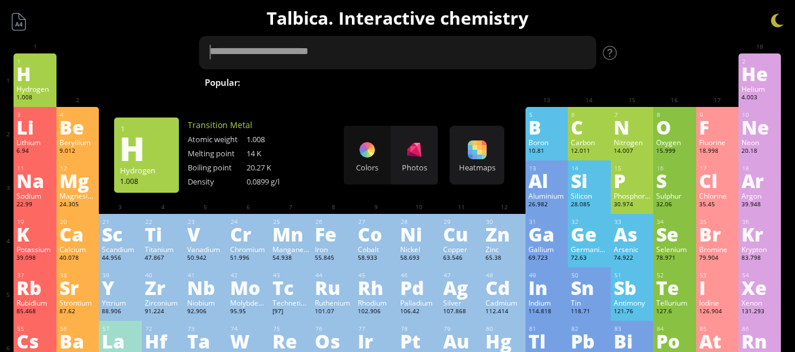
click at [336, 55] on textarea at bounding box center [398, 53] width 398 height 34
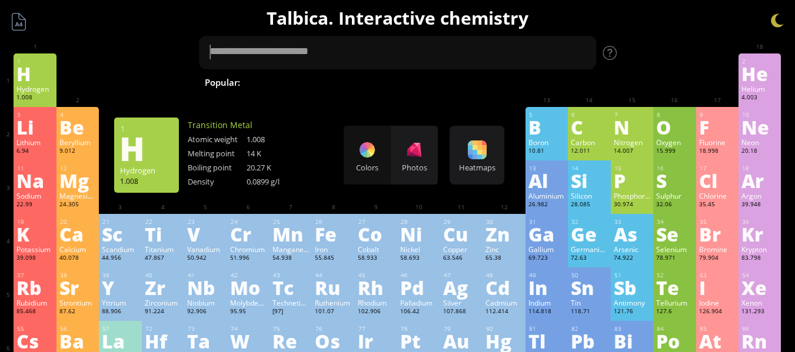
click at [765, 81] on span "C 2 H 5 OH" at bounding box center [789, 82] width 49 height 14
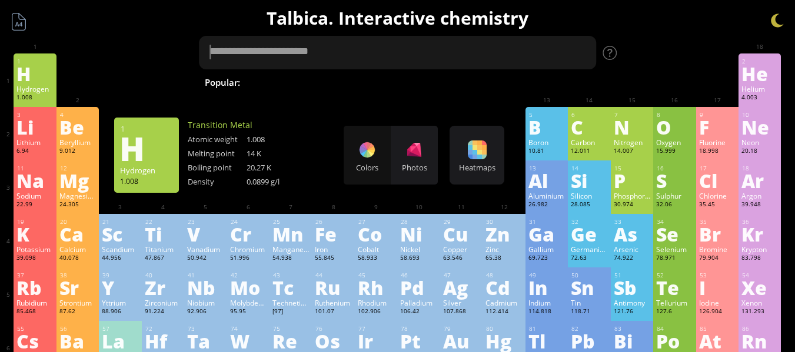
type textarea "******"
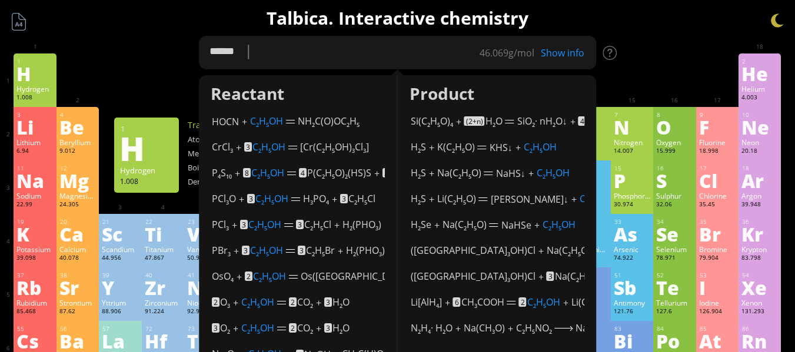
click at [297, 54] on textarea "******" at bounding box center [398, 53] width 398 height 34
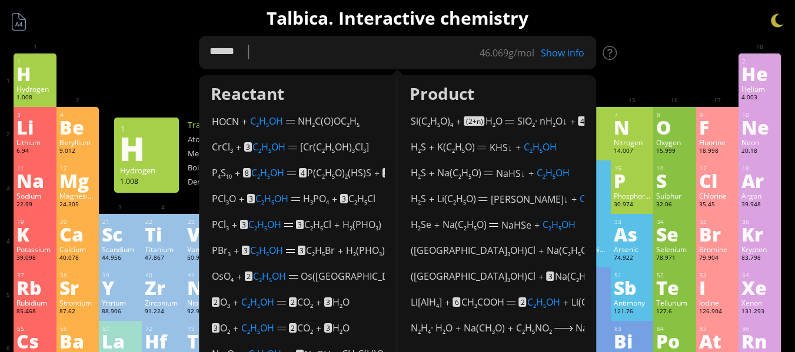
click at [297, 54] on textarea "******" at bounding box center [398, 53] width 398 height 34
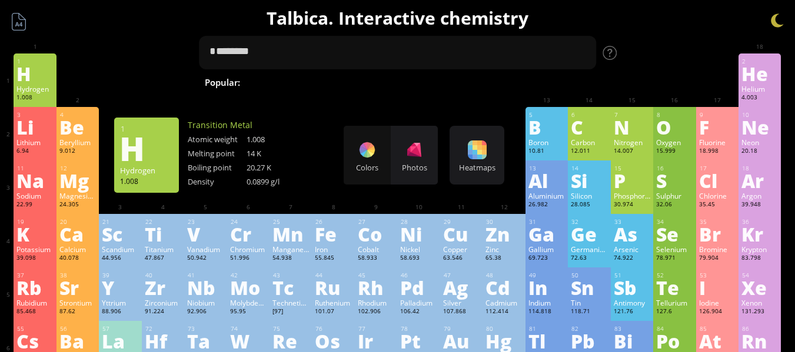
click at [486, 82] on span "H 2 SO 4 + NaOH" at bounding box center [523, 82] width 74 height 14
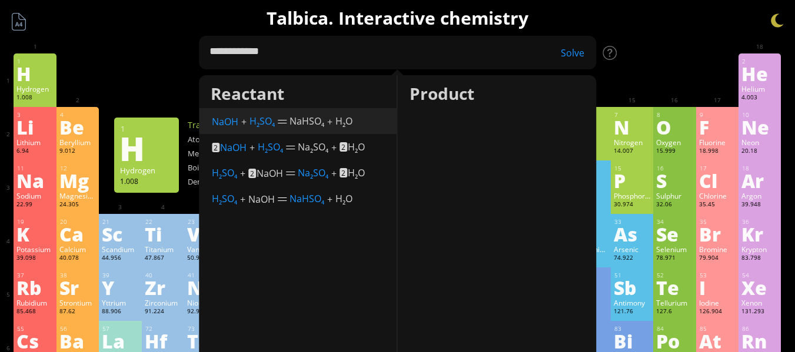
click at [246, 122] on div "NaOH + H 2 SO 4 (concentrated, cold) NaHSO 4 + H 2 O" at bounding box center [299, 120] width 174 height 18
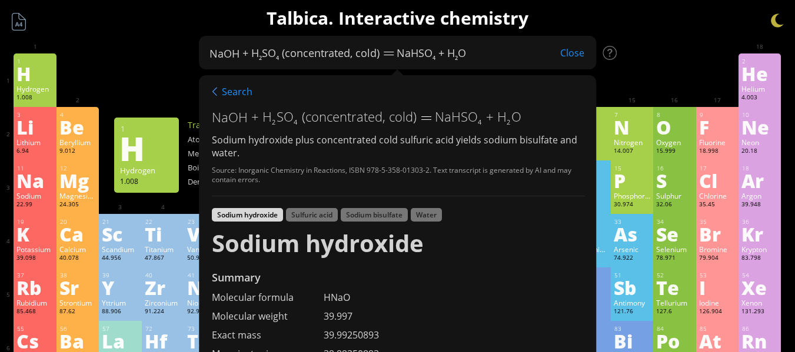
click at [326, 59] on em "(concentrated, cold)" at bounding box center [331, 53] width 98 height 14
click at [476, 53] on div "NaOH + H 2 SO 4 (concentrated, cold) NaHSO 4 + H 2 O Close" at bounding box center [376, 52] width 334 height 15
click at [565, 51] on div "Close" at bounding box center [572, 52] width 48 height 15
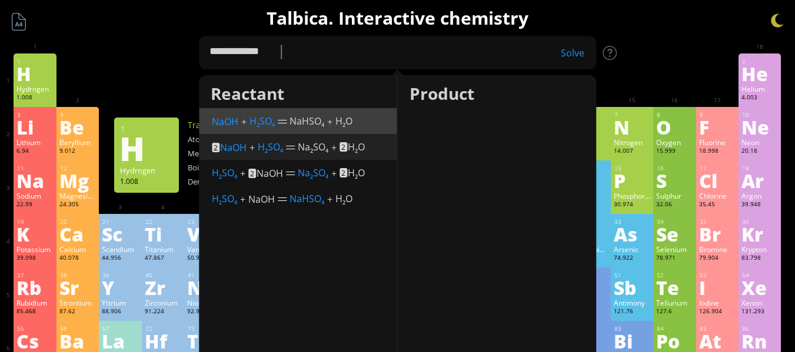
click at [322, 152] on span "Na 2 SO 4" at bounding box center [313, 147] width 31 height 13
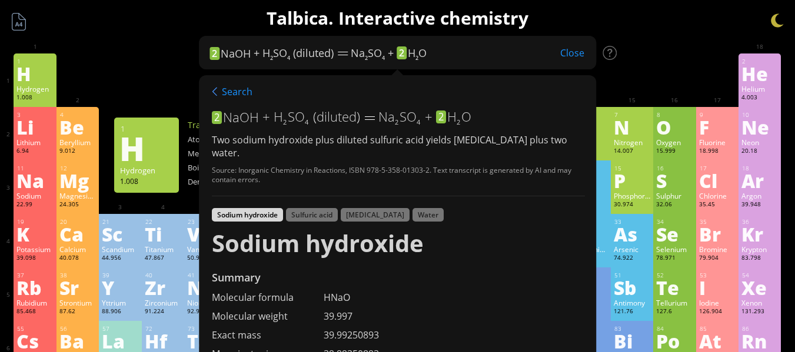
click at [456, 49] on div "2 NaOH + H 2 SO 4 (diluted) Na 2 SO 4 + 2 H 2 O Close" at bounding box center [376, 52] width 334 height 15
click at [585, 50] on div "Close" at bounding box center [572, 52] width 48 height 15
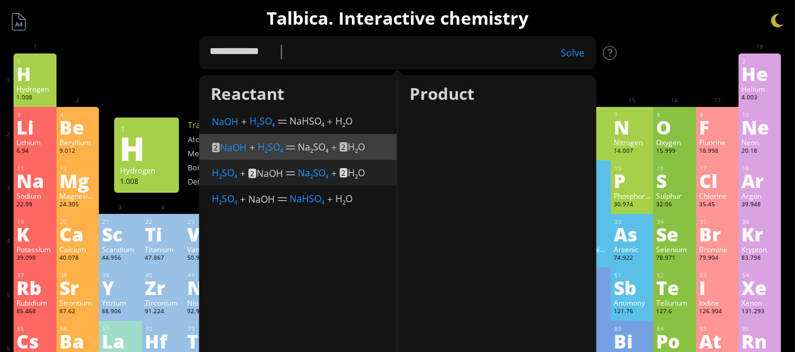
click at [289, 175] on div at bounding box center [290, 174] width 9 height 6
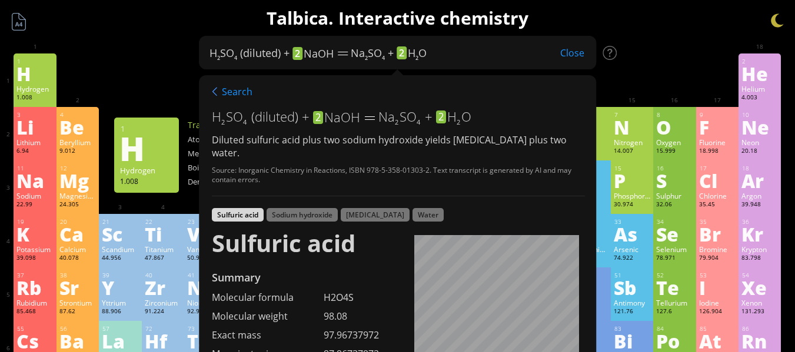
click at [578, 49] on div "Close" at bounding box center [572, 52] width 48 height 15
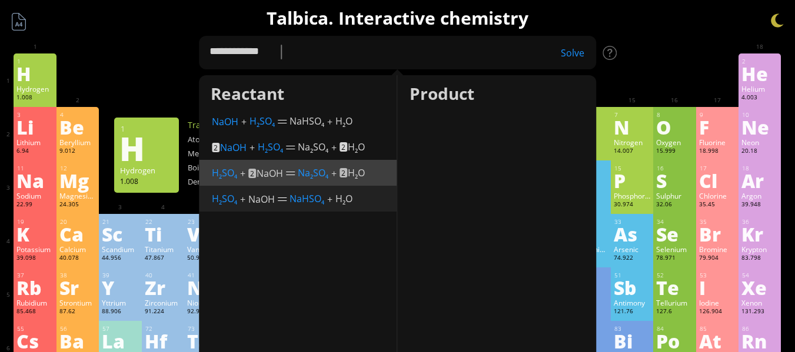
click at [306, 195] on span "NaHSO 4" at bounding box center [306, 198] width 35 height 13
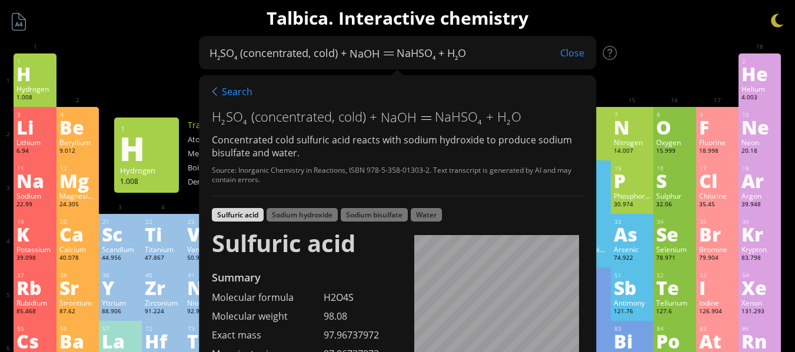
click at [513, 48] on div "H 2 SO 4 (concentrated, cold) + NaOH NaHSO 4 + H 2 O Close" at bounding box center [376, 52] width 334 height 15
click at [575, 48] on div "Close" at bounding box center [572, 52] width 48 height 15
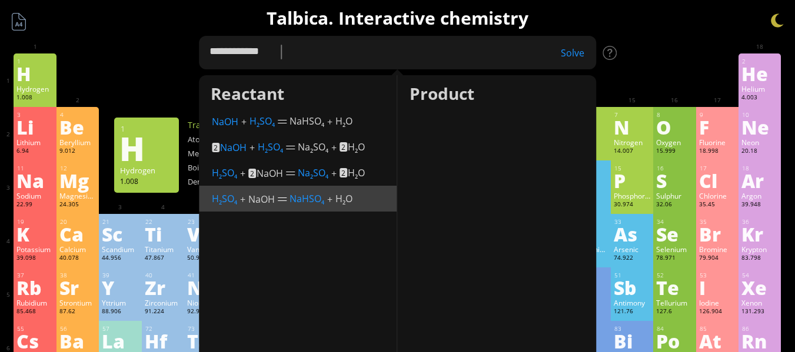
click at [310, 55] on textarea "**********" at bounding box center [398, 53] width 398 height 34
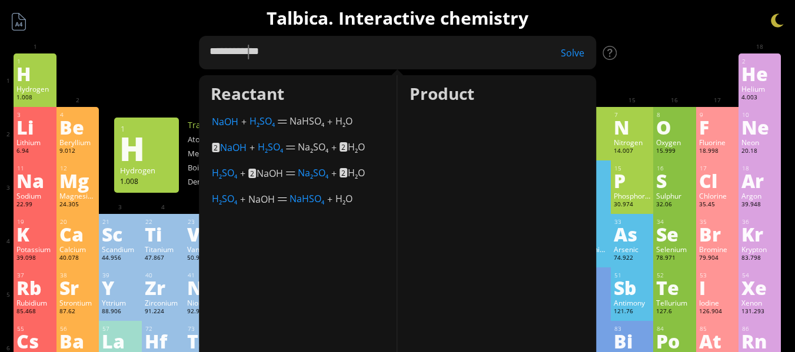
drag, startPoint x: 252, startPoint y: 49, endPoint x: 167, endPoint y: 55, distance: 85.5
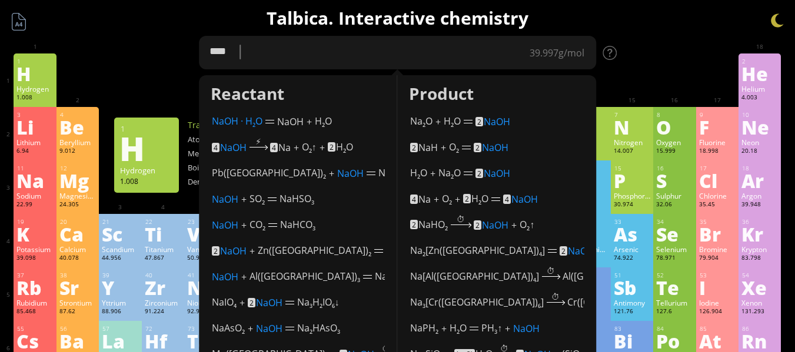
click at [285, 51] on textarea "****" at bounding box center [398, 53] width 398 height 34
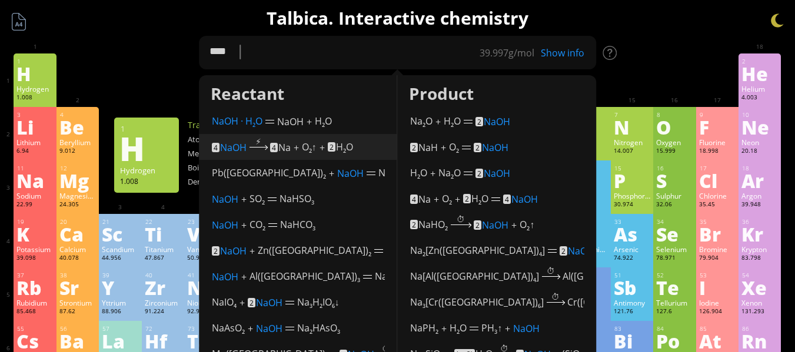
click at [282, 152] on span "Na" at bounding box center [284, 147] width 12 height 13
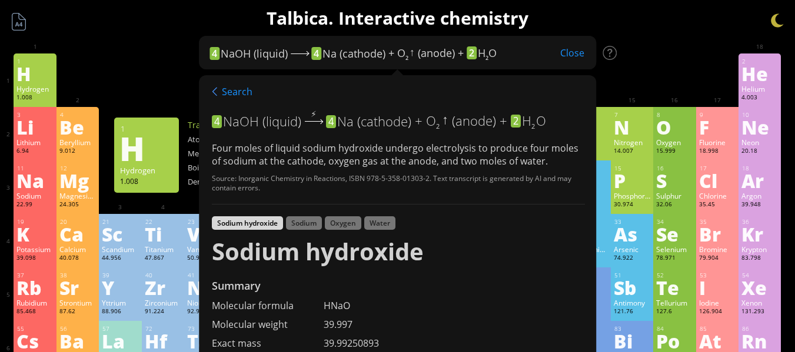
click at [548, 122] on div "4 NaOH (liquid) ⚡︎ 4 Na (cathode) + O 2 ↑ (anode) + 2 H 2 O" at bounding box center [398, 121] width 373 height 26
click at [307, 233] on div "Sodium hydroxide Sodium Oxygen Water" at bounding box center [398, 224] width 373 height 16
click at [345, 229] on div "Oxygen" at bounding box center [343, 223] width 36 height 14
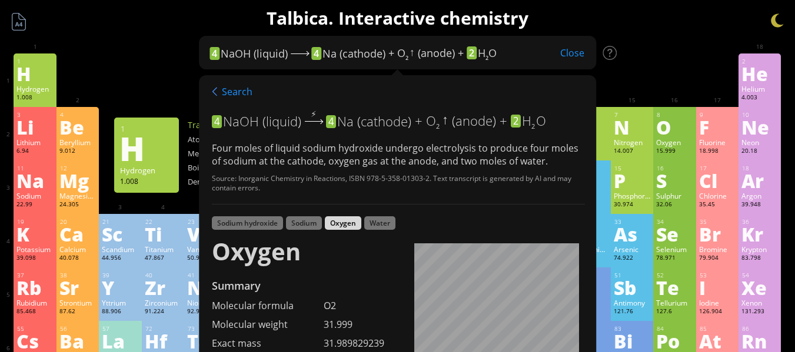
click at [443, 122] on icon "↑" at bounding box center [445, 119] width 8 height 17
drag, startPoint x: 438, startPoint y: 118, endPoint x: 449, endPoint y: 118, distance: 11.8
click at [449, 118] on div "O 2 ↑ (anode)" at bounding box center [461, 121] width 70 height 18
click at [442, 128] on div "O 2 ↑ (anode)" at bounding box center [461, 121] width 70 height 18
click at [447, 121] on icon "↑" at bounding box center [445, 119] width 8 height 17
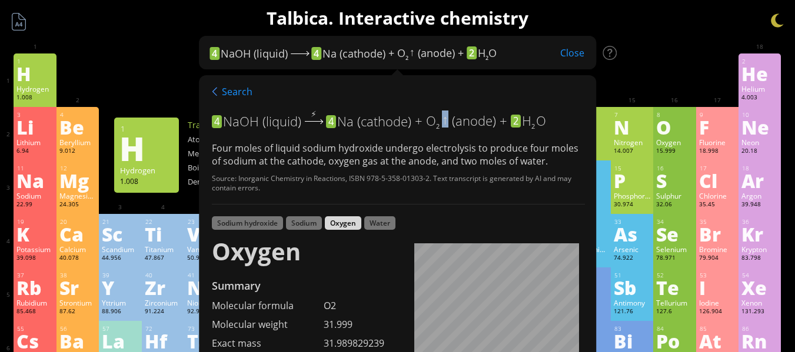
copy icon "↑"
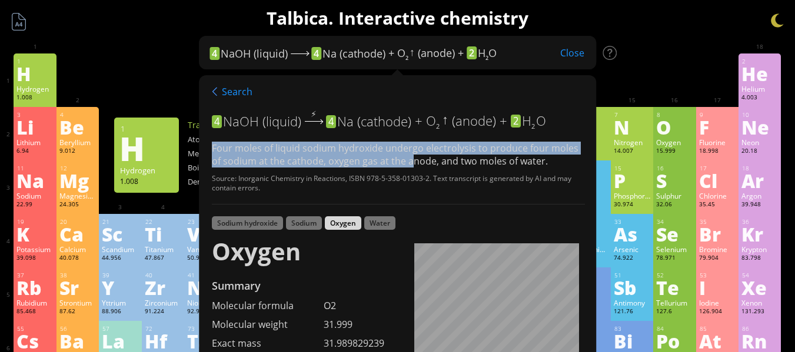
drag, startPoint x: 212, startPoint y: 148, endPoint x: 397, endPoint y: 166, distance: 185.6
click at [397, 166] on div "Four moles of liquid sodium hydroxide undergo electrolysis to produce four mole…" at bounding box center [398, 155] width 373 height 26
click at [350, 164] on div "Four moles of liquid sodium hydroxide undergo electrolysis to produce four mole…" at bounding box center [398, 155] width 373 height 26
drag, startPoint x: 211, startPoint y: 145, endPoint x: 536, endPoint y: 165, distance: 325.9
click at [536, 165] on div "Four moles of liquid sodium hydroxide undergo electrolysis to produce four mole…" at bounding box center [398, 155] width 373 height 26
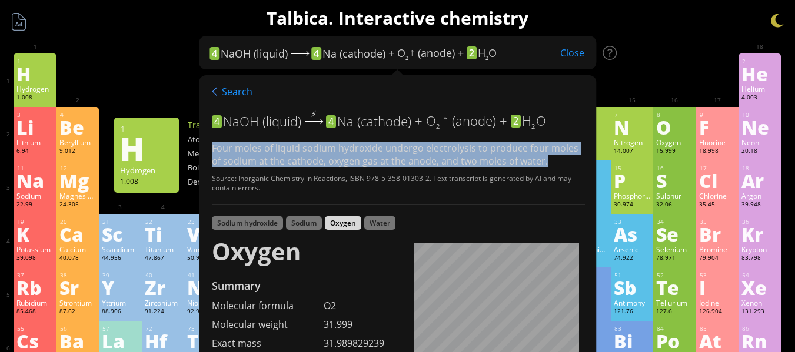
copy div "Four moles of liquid sodium hydroxide undergo electrolysis to produce four mole…"
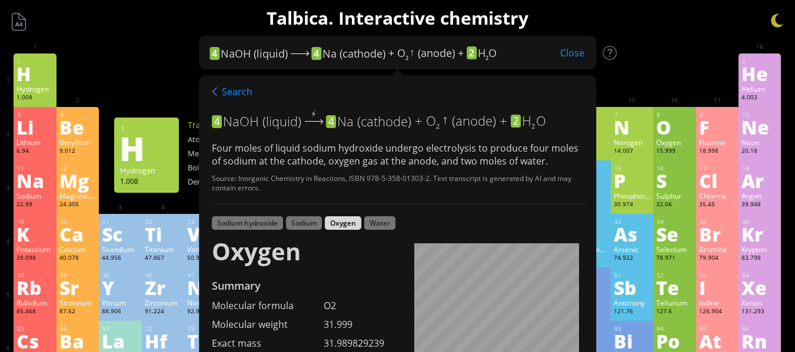
click at [571, 48] on div "Close" at bounding box center [572, 52] width 48 height 15
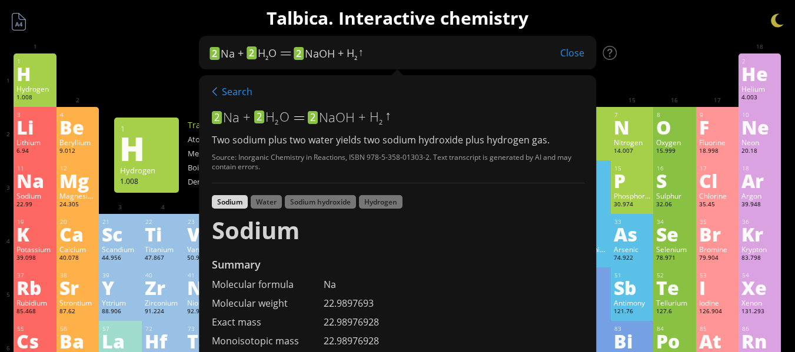
click at [362, 142] on div "Two sodium plus two water yields two sodium hydroxide plus hydrogen gas." at bounding box center [398, 140] width 373 height 13
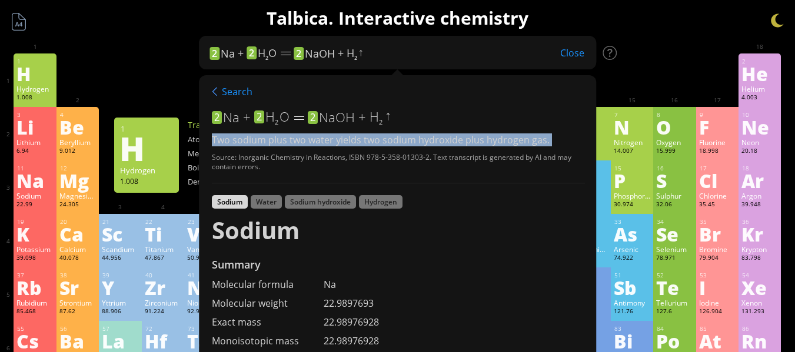
click at [362, 142] on div "Two sodium plus two water yields two sodium hydroxide plus hydrogen gas." at bounding box center [398, 140] width 373 height 13
copy div "Two sodium plus two water yields two sodium hydroxide plus hydrogen gas."
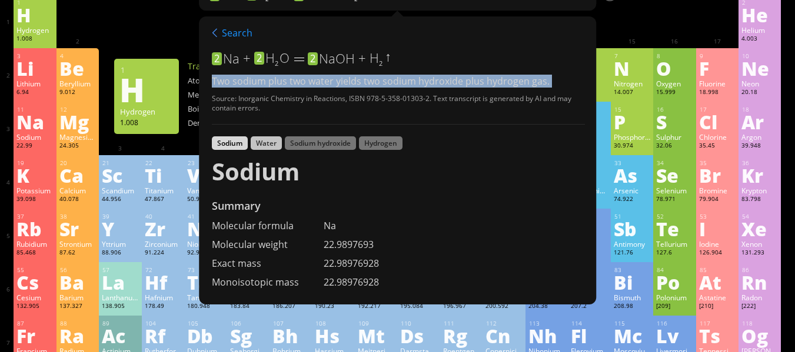
scroll to position [34, 0]
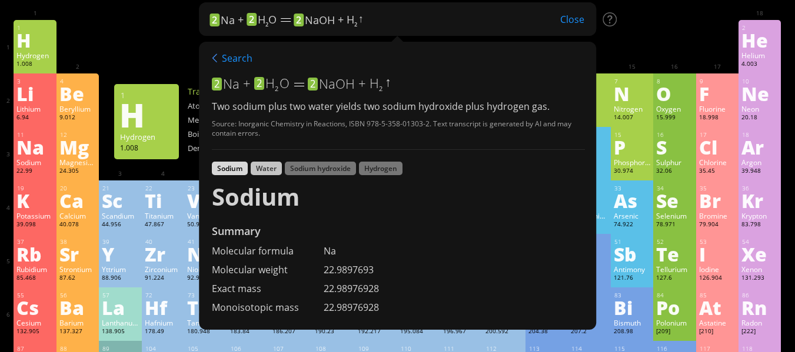
click at [263, 145] on div "Search 2 Na + 2 H 2 O 2 NaOH + H 2 ↑ Two sodium plus two water yields two sodiu…" at bounding box center [398, 186] width 398 height 288
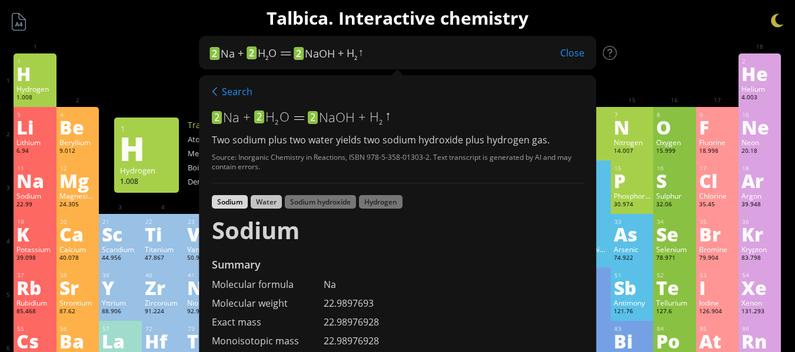
click at [265, 203] on div "Water" at bounding box center [266, 202] width 31 height 14
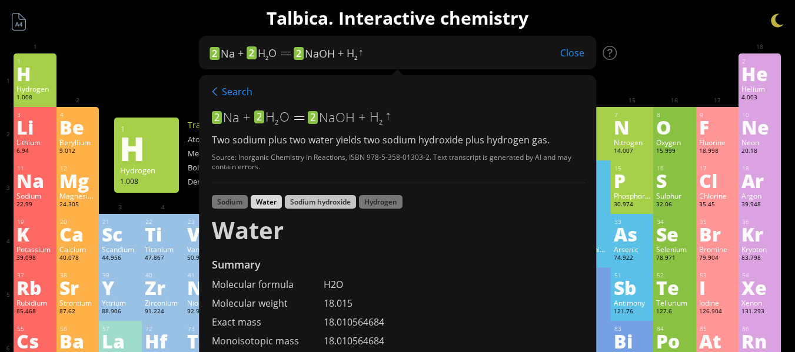
click at [319, 203] on div "Sodium hydroxide" at bounding box center [320, 202] width 71 height 14
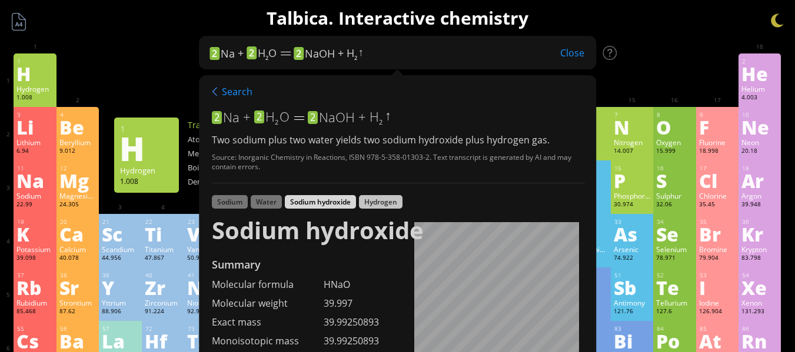
click at [375, 203] on div "Hydrogen" at bounding box center [381, 202] width 44 height 14
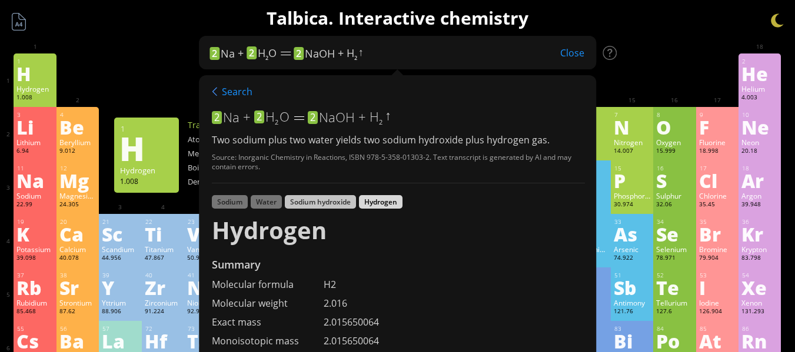
click at [322, 206] on div "Sodium hydroxide" at bounding box center [320, 202] width 71 height 14
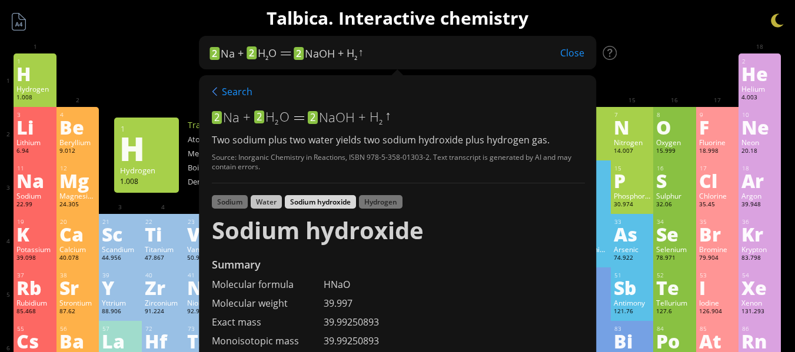
click at [263, 205] on div "Water" at bounding box center [266, 202] width 31 height 14
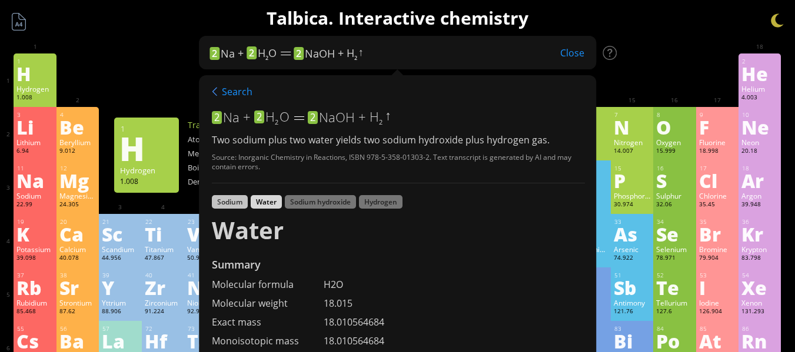
click at [225, 204] on div "Sodium" at bounding box center [230, 202] width 36 height 14
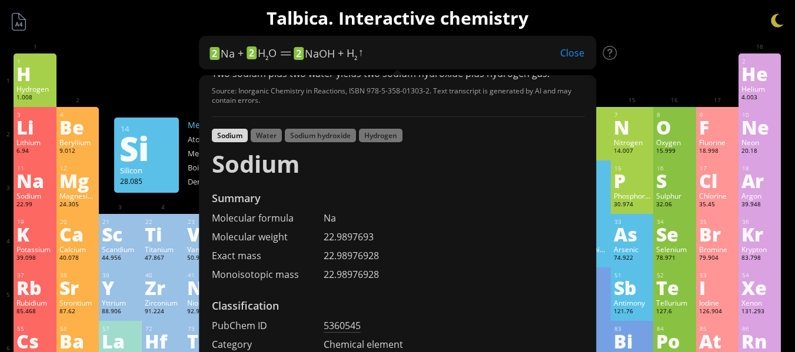
click at [265, 55] on span "H 2 O" at bounding box center [267, 53] width 19 height 14
click at [271, 135] on div "Water" at bounding box center [266, 136] width 31 height 14
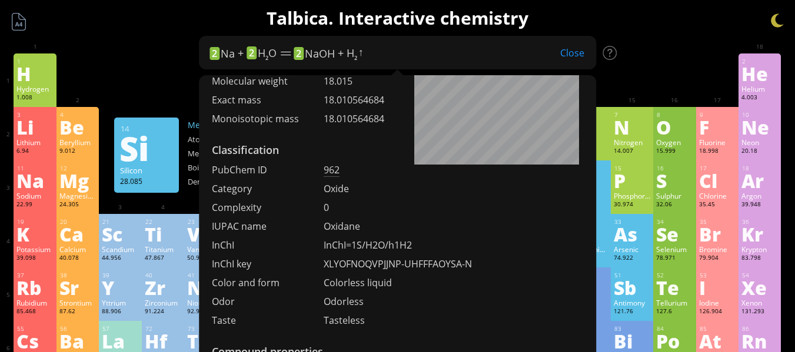
scroll to position [243, 0]
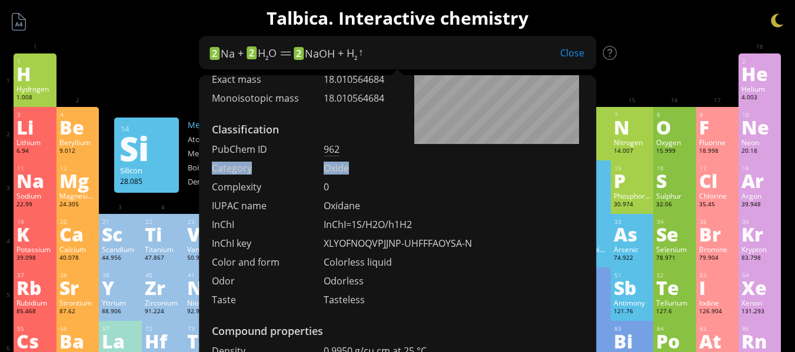
drag, startPoint x: 211, startPoint y: 168, endPoint x: 352, endPoint y: 169, distance: 141.2
click at [352, 169] on div "Category Oxide" at bounding box center [398, 168] width 373 height 13
copy div "Category Oxide"
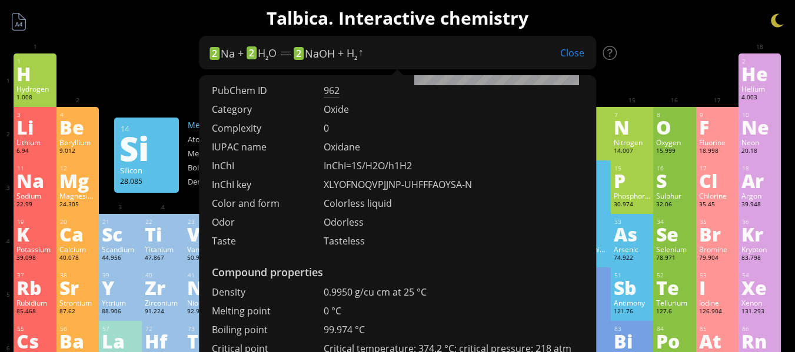
click at [389, 48] on div "2 Na + 2 H 2 O 2 NaOH + H 2 ↑ Close" at bounding box center [376, 52] width 334 height 15
click at [572, 57] on div "Close" at bounding box center [572, 52] width 48 height 15
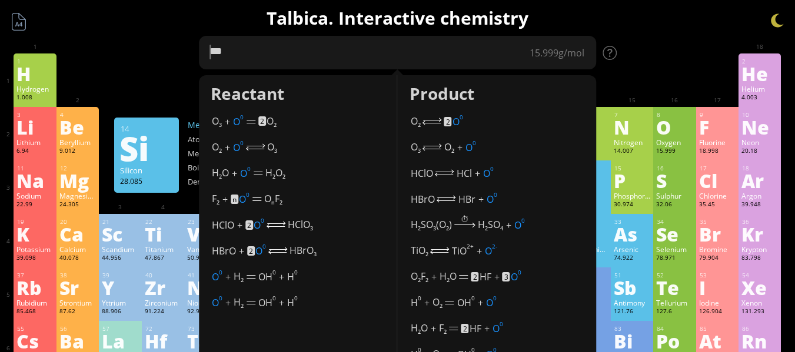
type textarea "*"
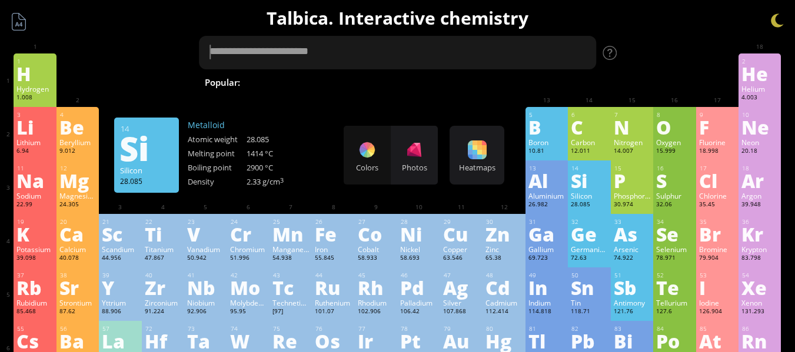
type textarea "*"
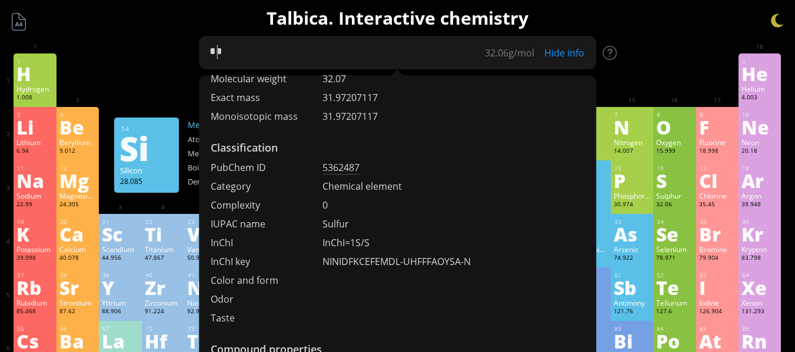
scroll to position [118, 0]
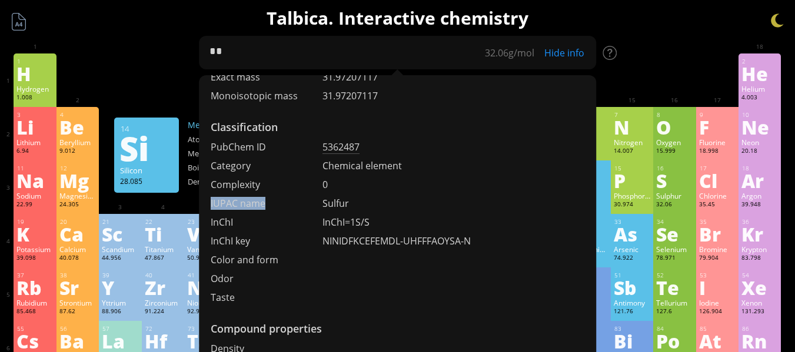
drag, startPoint x: 211, startPoint y: 204, endPoint x: 265, endPoint y: 205, distance: 54.1
click at [264, 205] on div "IUPAC name" at bounding box center [267, 203] width 112 height 13
copy div "IUPAC name"
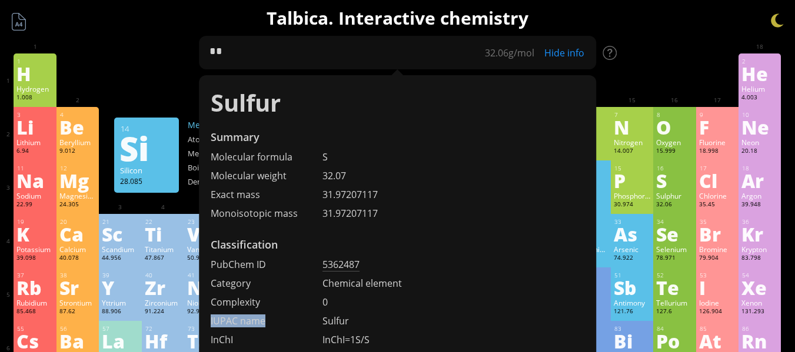
scroll to position [176, 0]
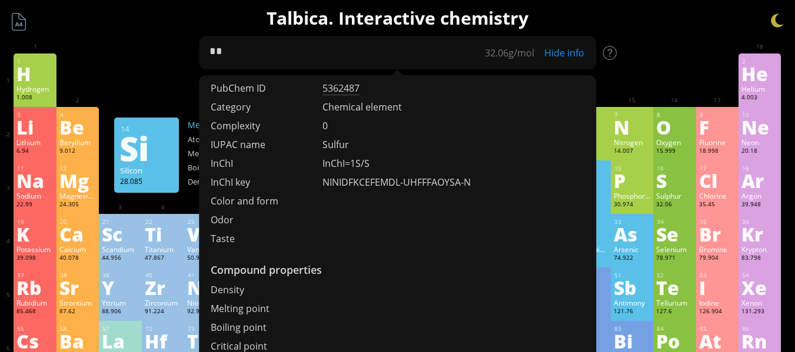
click at [336, 144] on div "Sulfur" at bounding box center [453, 144] width 262 height 13
click at [356, 146] on div "Sulfur" at bounding box center [453, 144] width 262 height 13
drag, startPoint x: 333, startPoint y: 145, endPoint x: 356, endPoint y: 185, distance: 46.1
click at [323, 145] on div "Sulfur" at bounding box center [453, 144] width 262 height 13
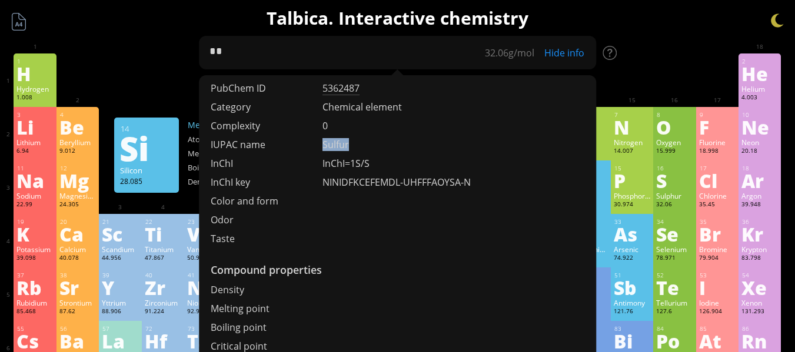
copy div "Sulfur"
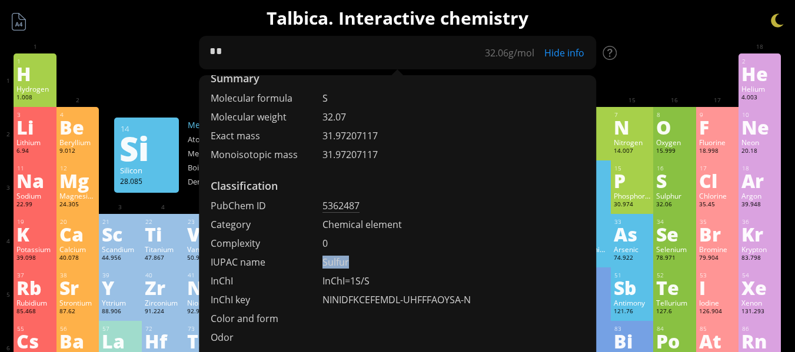
scroll to position [0, 0]
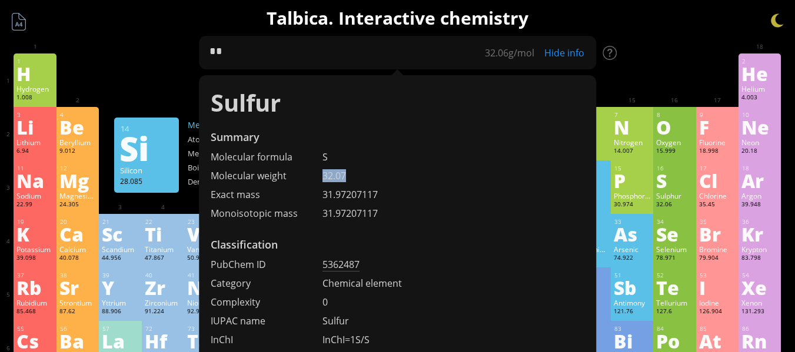
drag, startPoint x: 353, startPoint y: 176, endPoint x: 321, endPoint y: 176, distance: 31.8
click at [321, 176] on div "Molecular weight 32.07" at bounding box center [398, 175] width 398 height 13
copy div "32.07"
